Goal: Check status: Check status

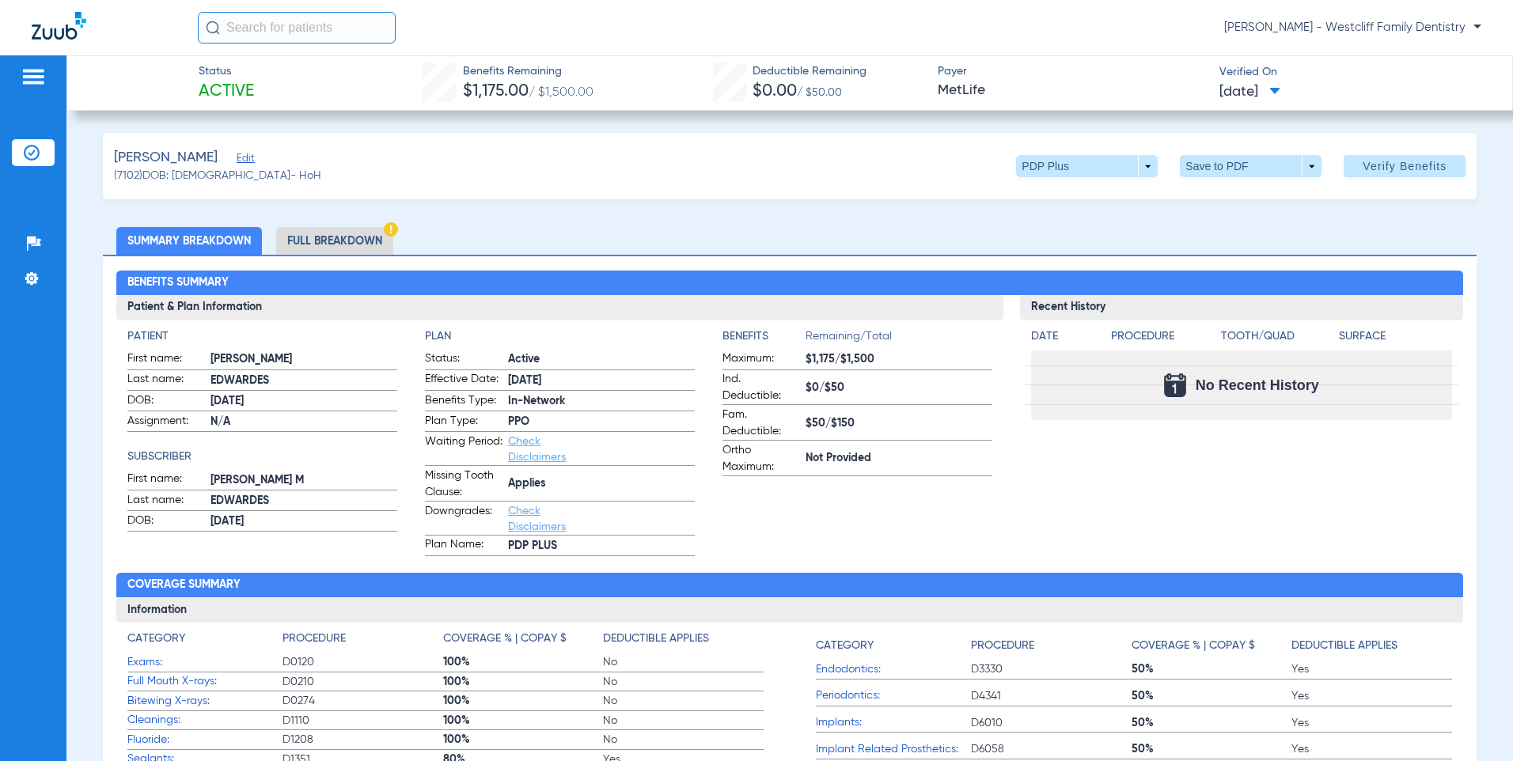
click at [298, 235] on li "Full Breakdown" at bounding box center [334, 241] width 117 height 28
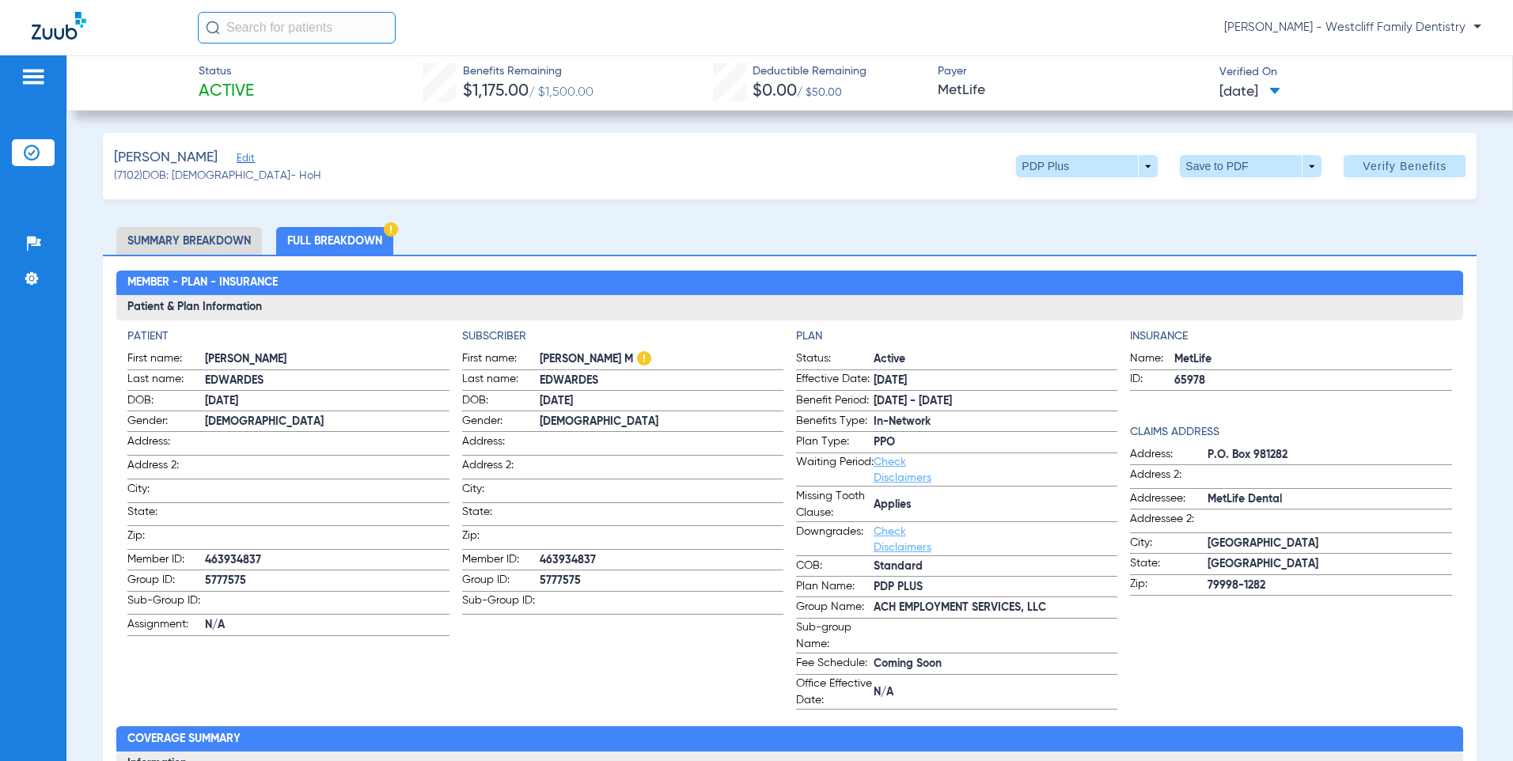
click at [180, 252] on li "Summary Breakdown" at bounding box center [189, 241] width 146 height 28
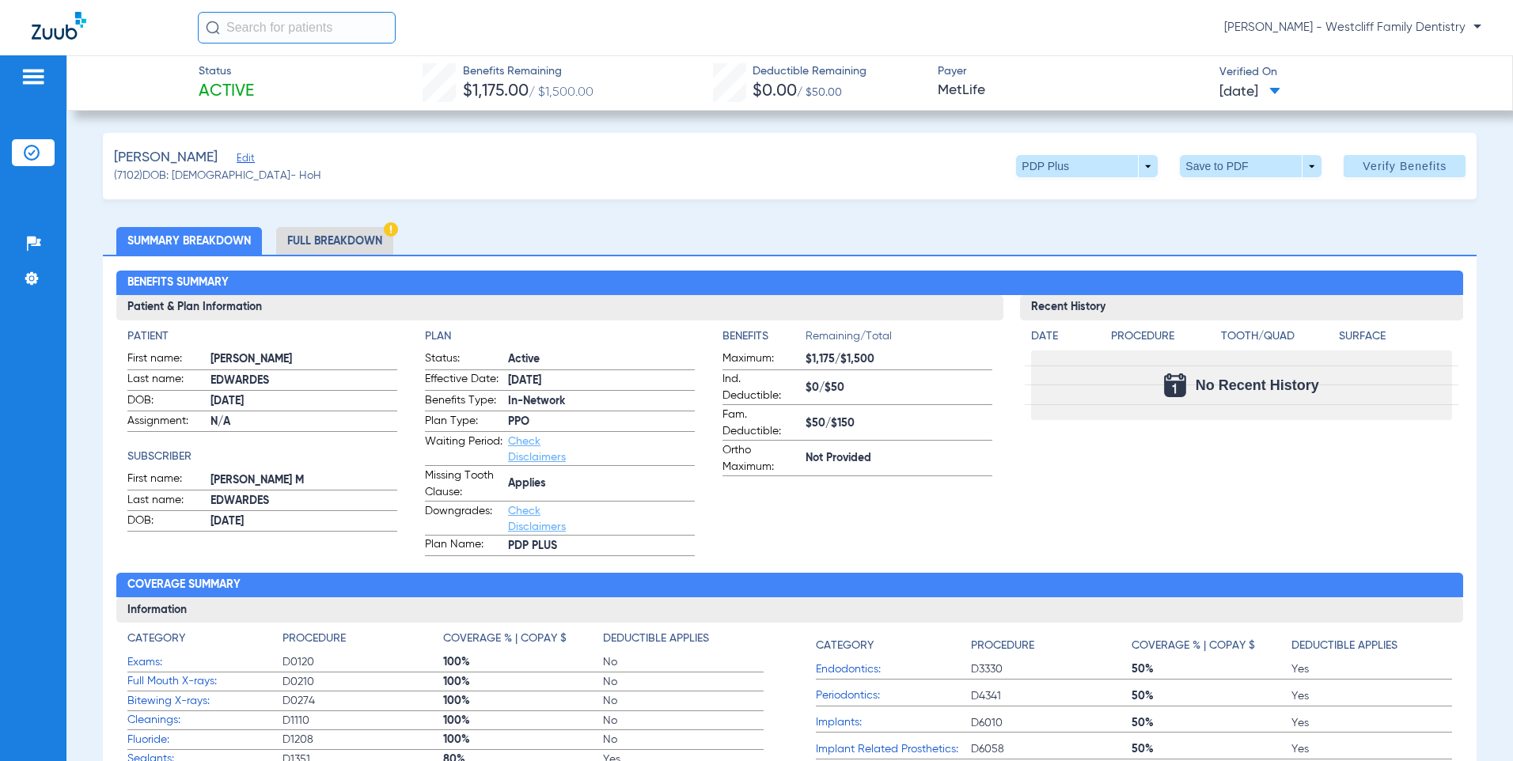
click at [1266, 94] on span "[DATE]" at bounding box center [1249, 92] width 61 height 20
click at [1266, 93] on div at bounding box center [756, 380] width 1513 height 761
click at [1369, 160] on span "Verify Benefits" at bounding box center [1405, 166] width 84 height 13
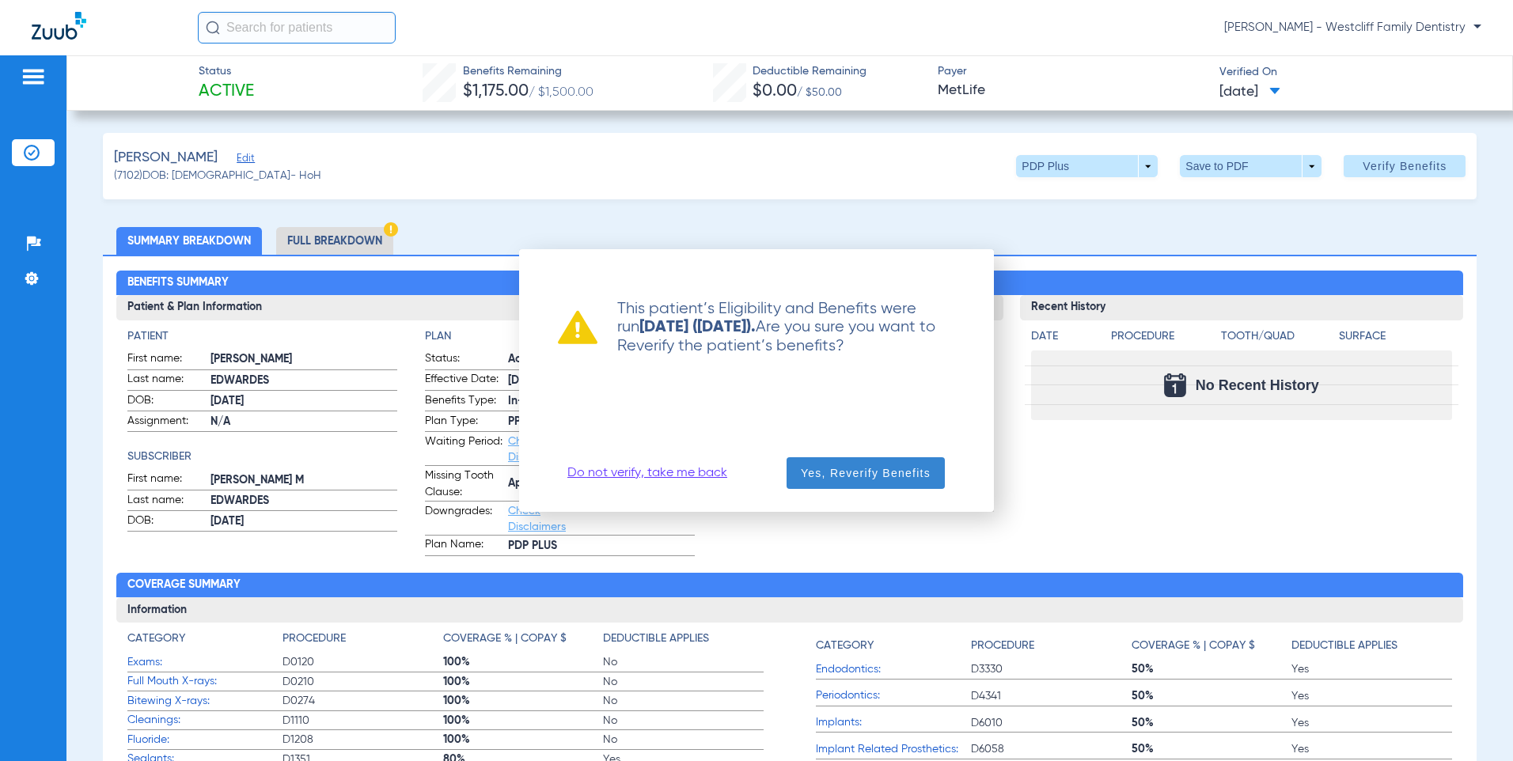
click at [828, 483] on span "button" at bounding box center [866, 473] width 158 height 38
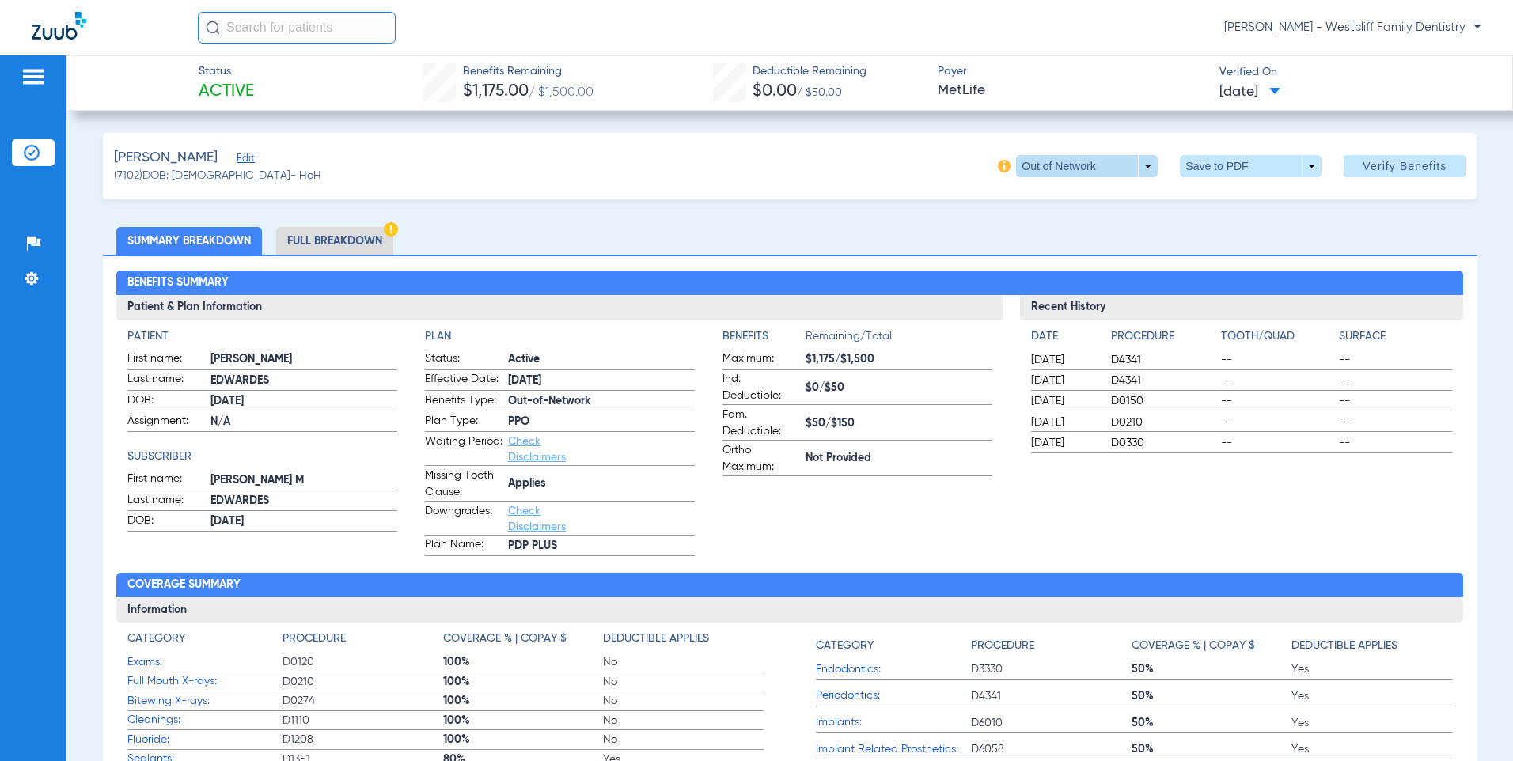
click at [1036, 173] on span at bounding box center [1087, 166] width 142 height 22
click at [1140, 161] on div at bounding box center [756, 380] width 1513 height 761
click at [998, 163] on img at bounding box center [1004, 166] width 13 height 13
click at [1135, 162] on span at bounding box center [1087, 166] width 142 height 22
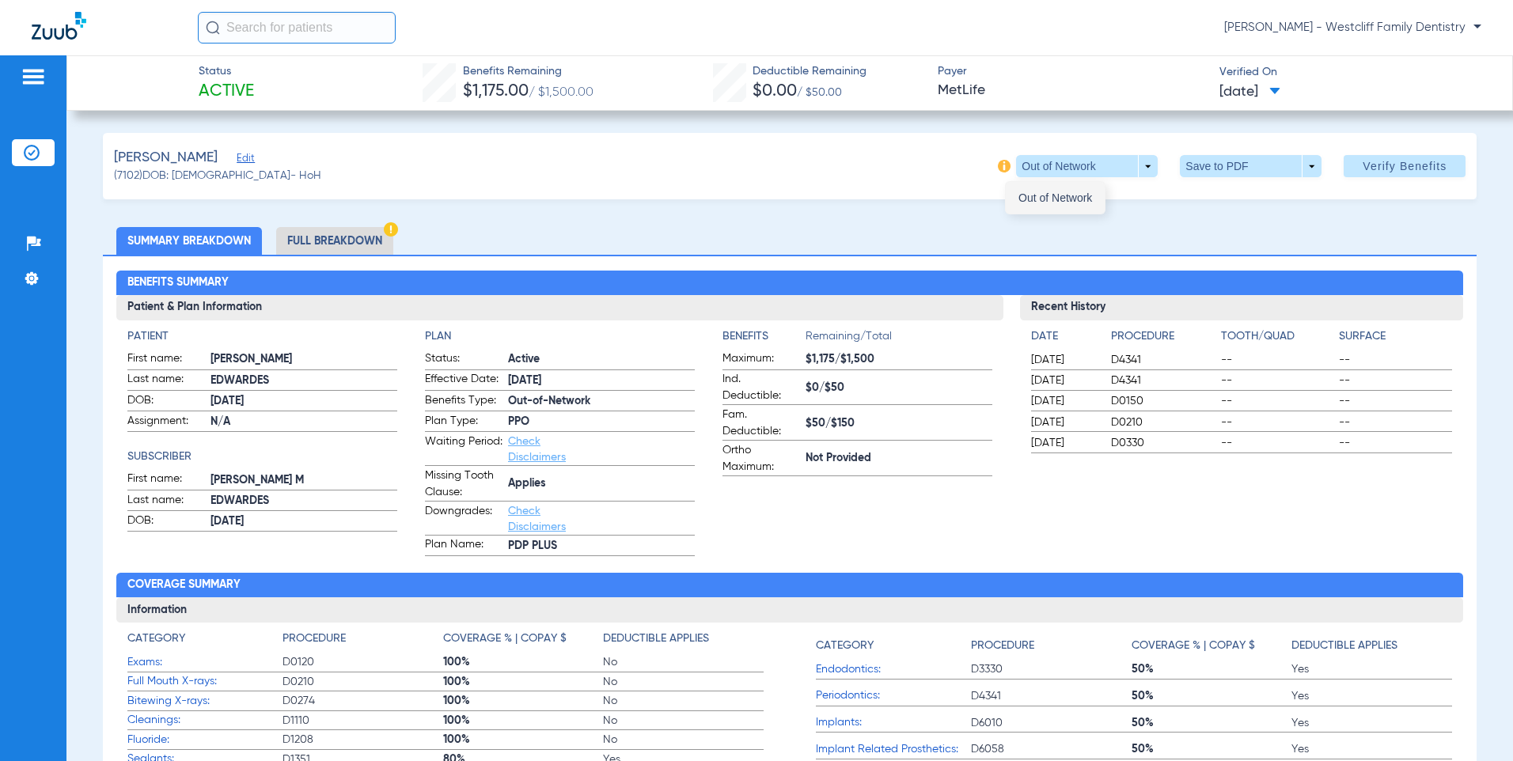
click at [1064, 197] on span "Out of Network" at bounding box center [1055, 197] width 74 height 11
click at [1056, 191] on div "Edwardes, Emily Edit (7102) DOB: 12/09/2002 - HoH Out of Network arrow_drop_dow…" at bounding box center [790, 166] width 1374 height 66
click at [1215, 172] on span at bounding box center [1251, 166] width 142 height 22
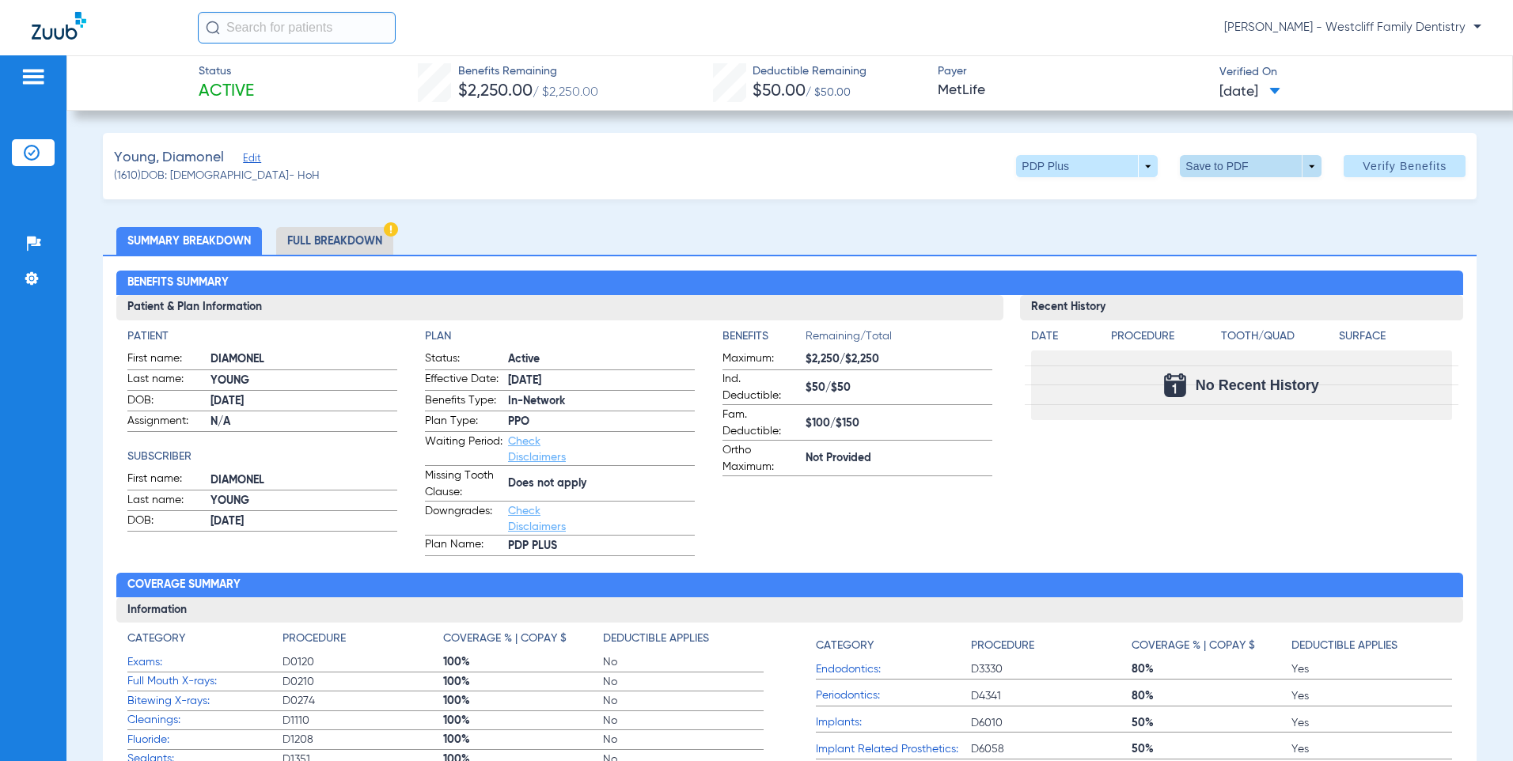
drag, startPoint x: 1303, startPoint y: 157, endPoint x: 1235, endPoint y: 162, distance: 68.2
click at [1235, 162] on button "Save to PDF arrow_drop_down" at bounding box center [1251, 166] width 142 height 22
drag, startPoint x: 1277, startPoint y: 130, endPoint x: 1292, endPoint y: 130, distance: 15.0
click at [1279, 130] on div at bounding box center [756, 380] width 1513 height 761
click at [1418, 157] on span at bounding box center [1405, 166] width 122 height 38
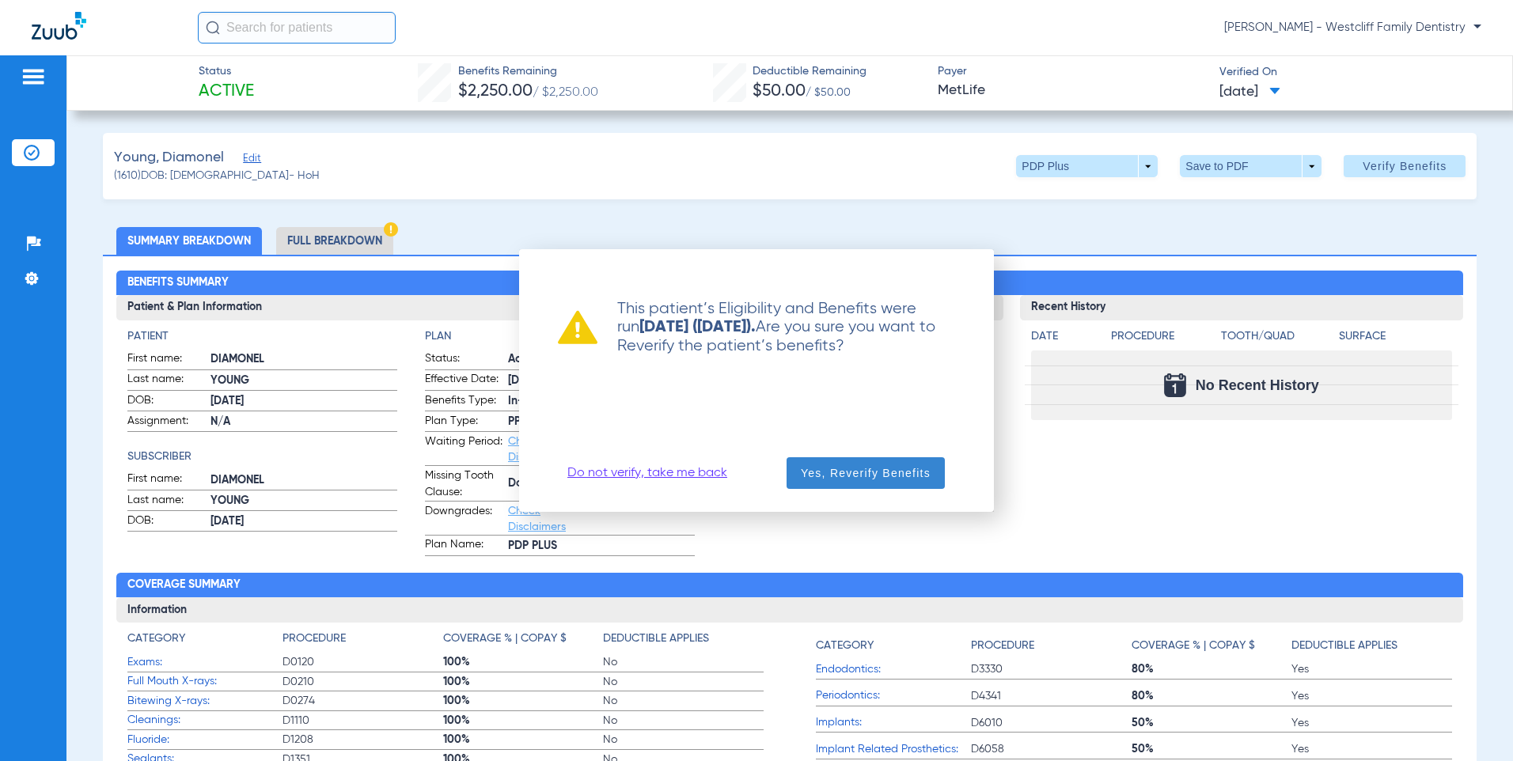
click at [854, 468] on span "Yes, Reverify Benefits" at bounding box center [866, 473] width 130 height 16
